Goal: Transaction & Acquisition: Purchase product/service

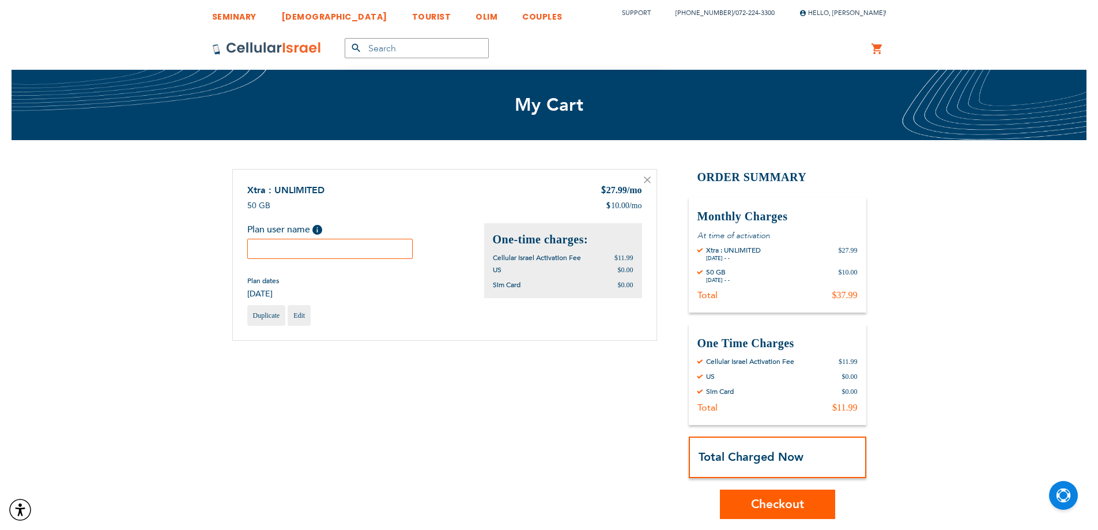
click at [334, 250] on input "text" at bounding box center [330, 249] width 166 height 20
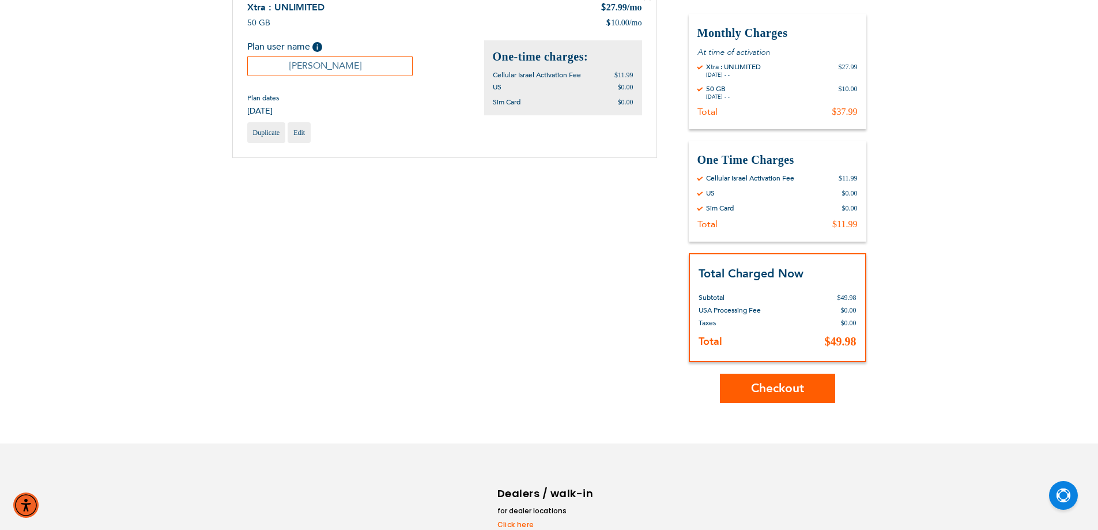
scroll to position [180, 0]
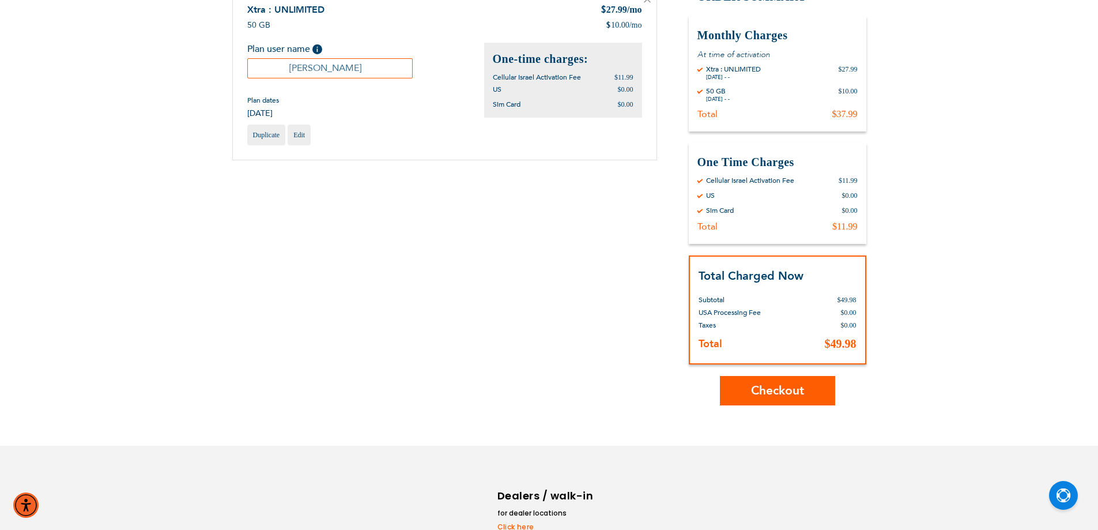
type input "[PERSON_NAME]"
click at [788, 404] on button "Checkout" at bounding box center [777, 390] width 115 height 29
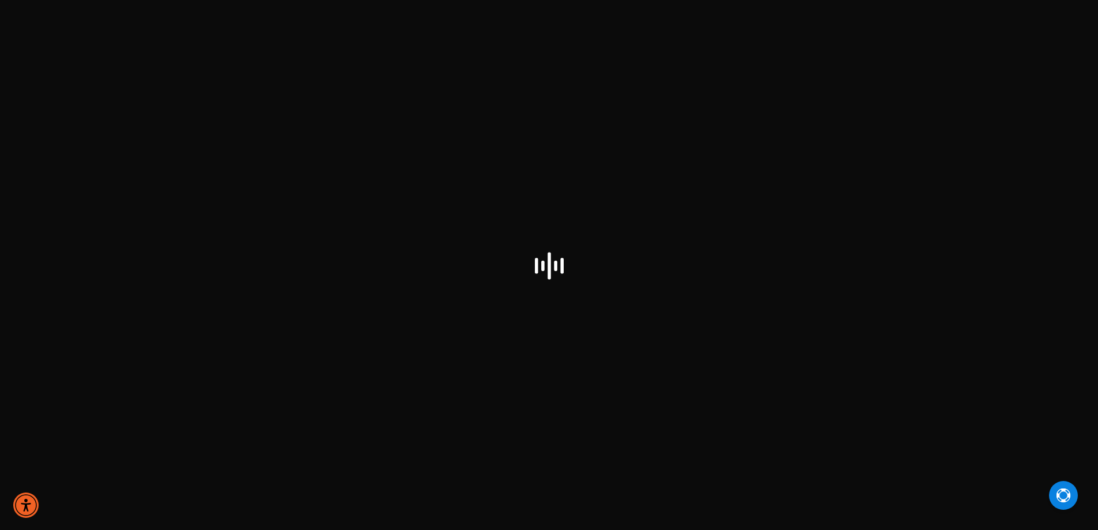
checkbox input "false"
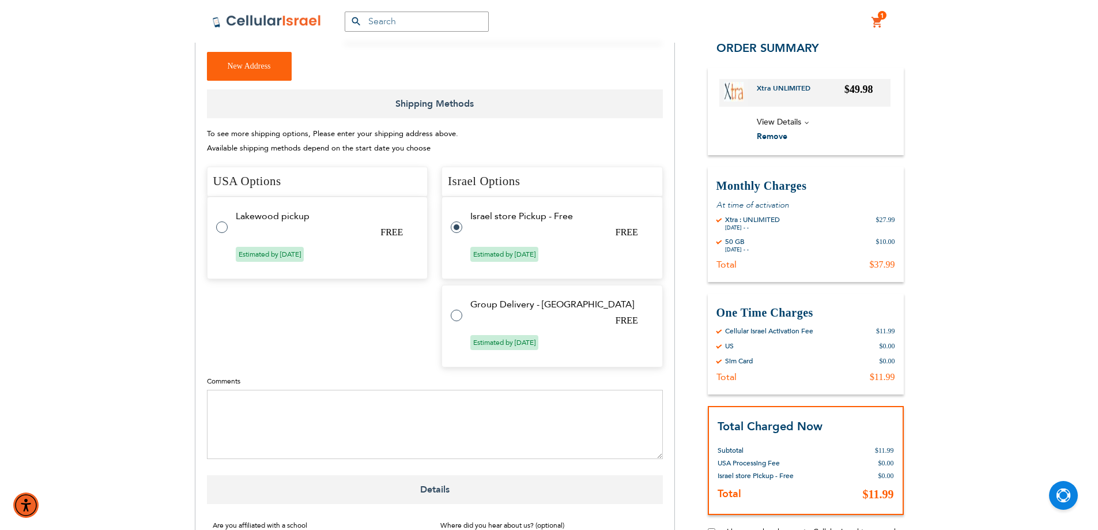
scroll to position [634, 0]
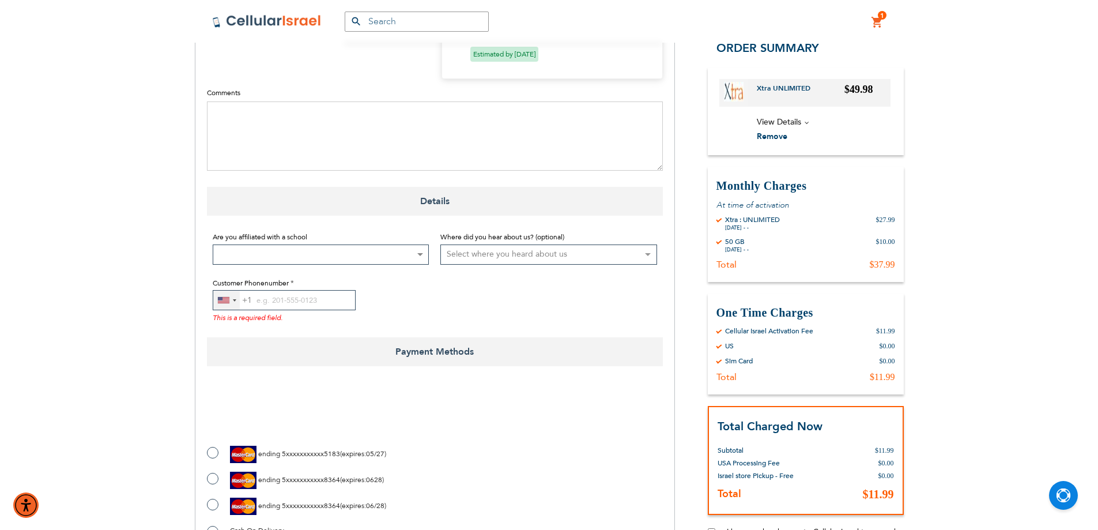
click at [225, 291] on div "[GEOGRAPHIC_DATA] +1" at bounding box center [226, 300] width 27 height 19
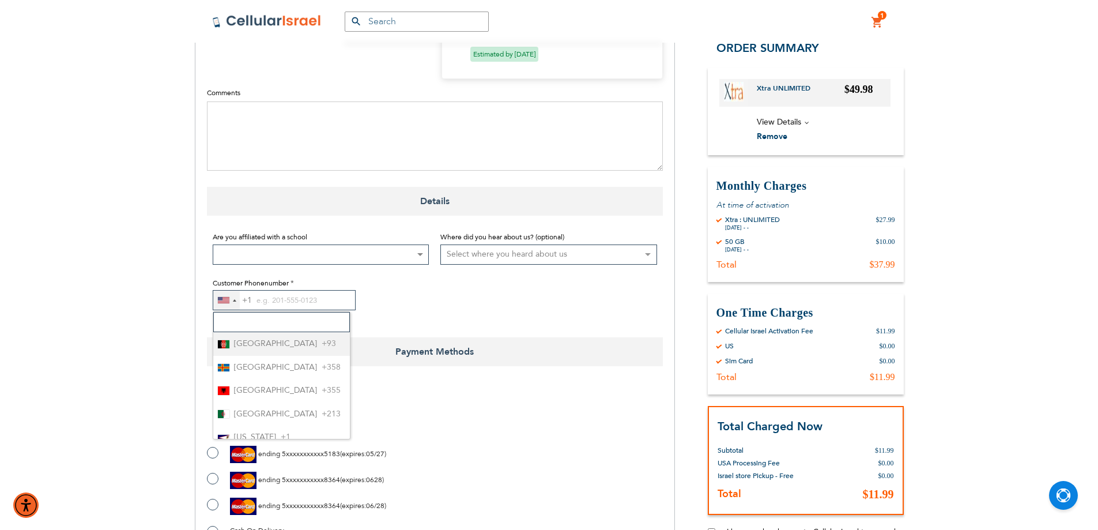
click at [243, 312] on input "Search" at bounding box center [281, 322] width 137 height 20
type input "972"
click at [317, 332] on li "Israel +972" at bounding box center [281, 344] width 137 height 24
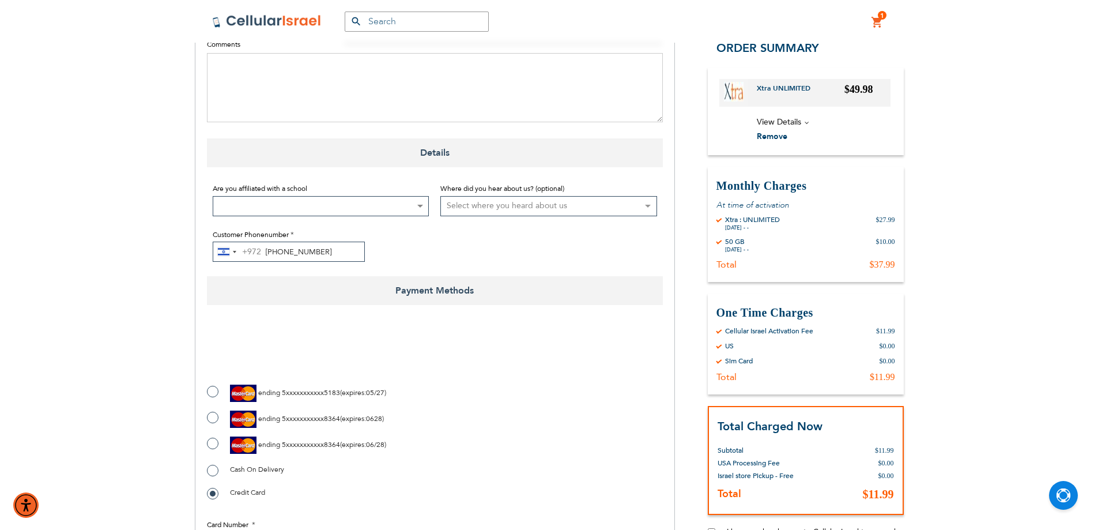
scroll to position [750, 0]
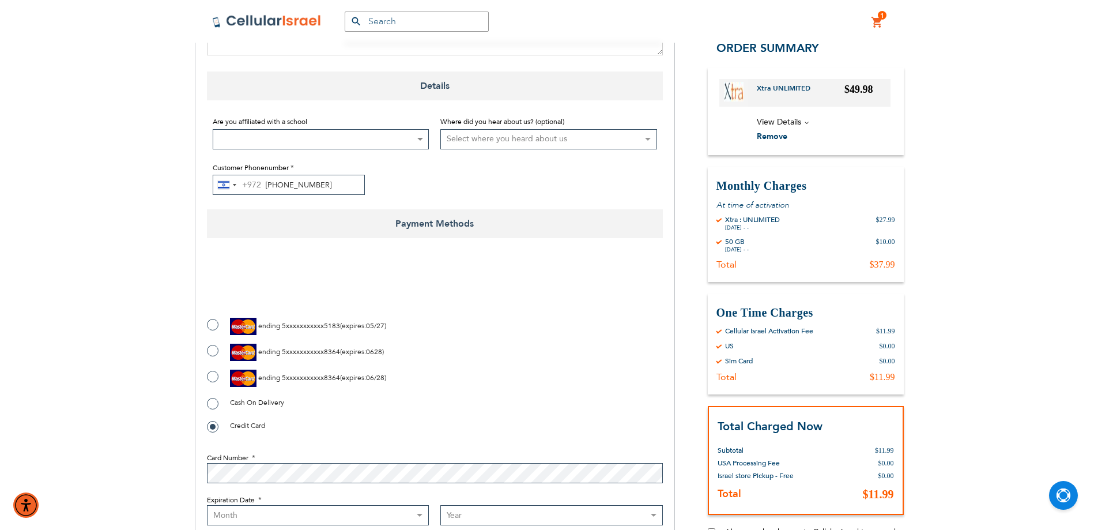
type input "[PHONE_NUMBER]"
checkbox input "true"
click at [298, 373] on span "5xxxxxxxxxxx8364" at bounding box center [311, 377] width 58 height 9
radio input "true"
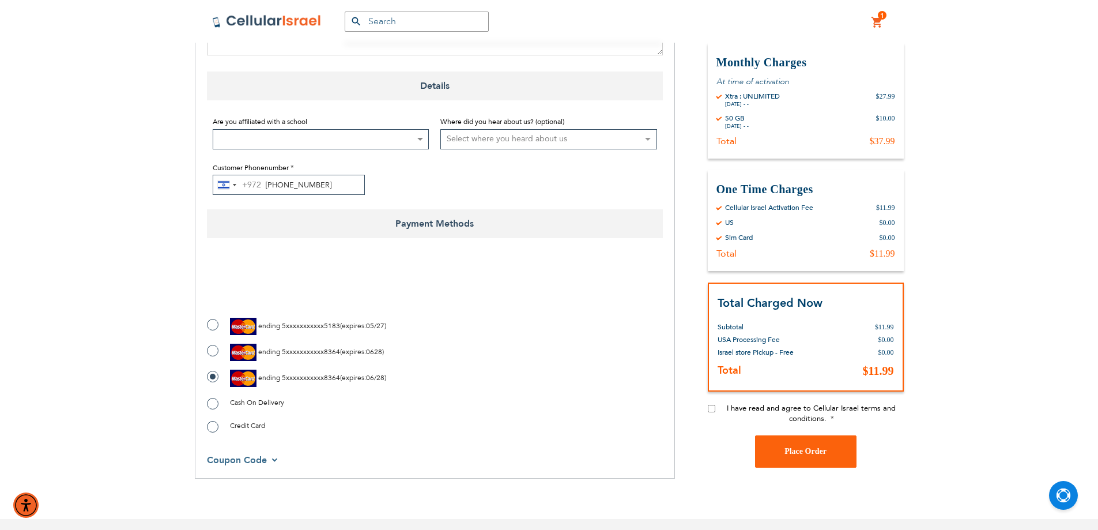
click at [712, 404] on input "I have read and agree to Cellular Israel terms and conditions." at bounding box center [711, 407] width 7 height 7
checkbox input "true"
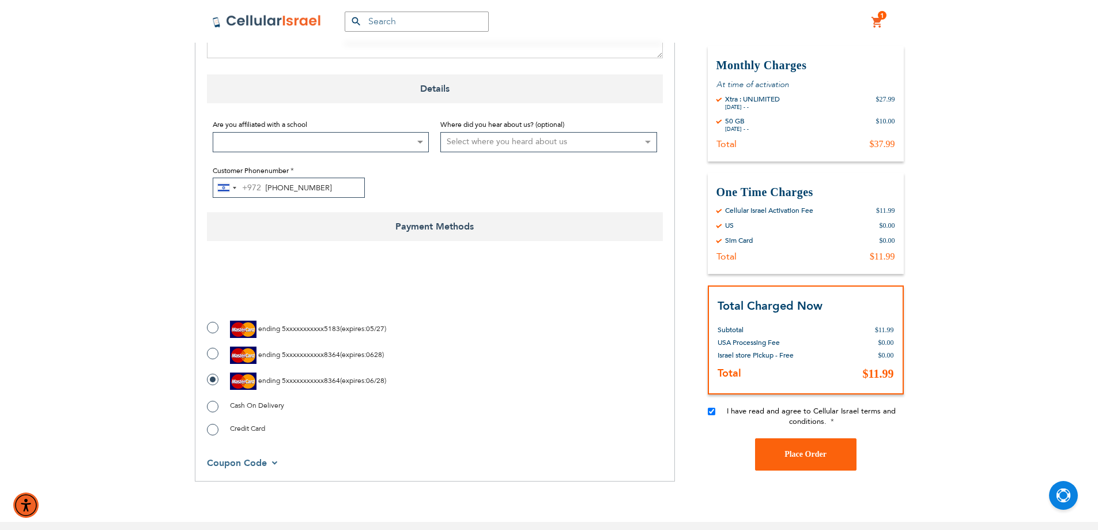
scroll to position [847, 0]
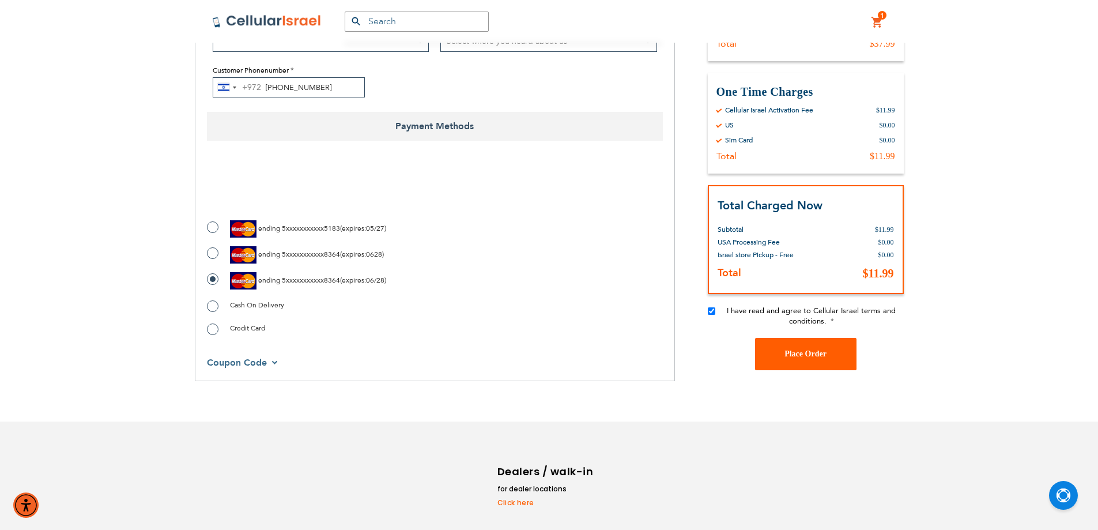
click at [784, 337] on button "Place Order" at bounding box center [805, 353] width 101 height 32
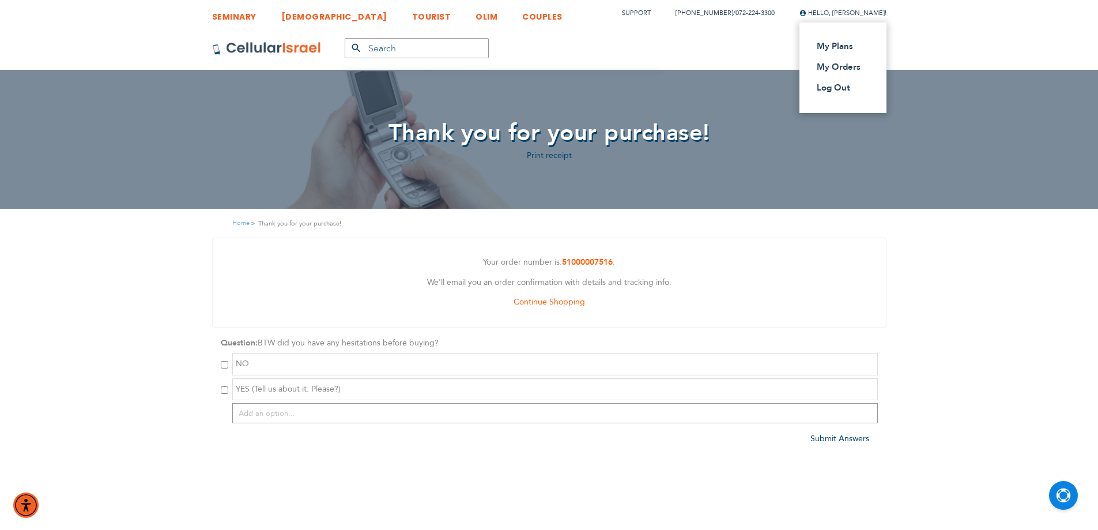
click at [834, 10] on span "Hello, [PERSON_NAME]!" at bounding box center [843, 13] width 87 height 9
click at [817, 80] on ul "My Plans My Orders Log Out" at bounding box center [840, 68] width 46 height 56
click at [817, 88] on link "Log Out" at bounding box center [840, 88] width 46 height 12
